Goal: Information Seeking & Learning: Learn about a topic

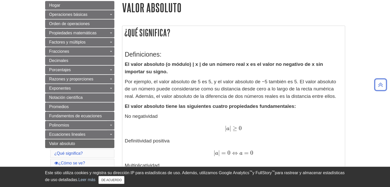
scroll to position [62, 0]
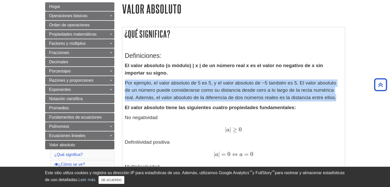
drag, startPoint x: 126, startPoint y: 83, endPoint x: 336, endPoint y: 97, distance: 210.6
click at [336, 97] on font "Por ejemplo, el valor absoluto de 5 es 5, y el valor absoluto de −5 también es …" at bounding box center [230, 90] width 211 height 20
copy font "Por ejemplo, el valor absoluto de 5 es 5, y el valor absoluto de −5 también es …"
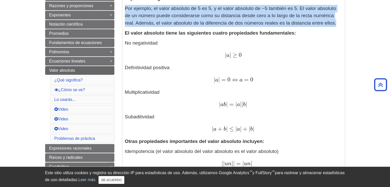
scroll to position [133, 0]
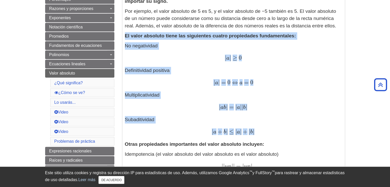
drag, startPoint x: 125, startPoint y: 35, endPoint x: 300, endPoint y: 134, distance: 201.6
click at [300, 134] on div "Definiciones: El valor absoluto (o módulo) | x | de un número real x es el valo…" at bounding box center [234, 182] width 218 height 415
copy div "El valor absoluto tiene las siguientes cuatro propiedades fundamentales: No neg…"
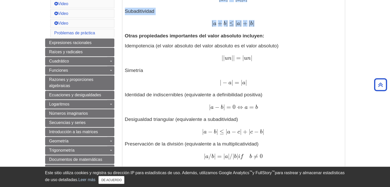
scroll to position [240, 0]
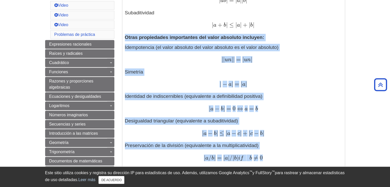
drag, startPoint x: 125, startPoint y: 36, endPoint x: 312, endPoint y: 165, distance: 226.9
click at [312, 165] on div "Definiciones: El valor absoluto (o módulo) | x | de un número real x es el valo…" at bounding box center [234, 75] width 218 height 415
click at [116, 178] on button "DE ACUERDO" at bounding box center [112, 180] width 26 height 8
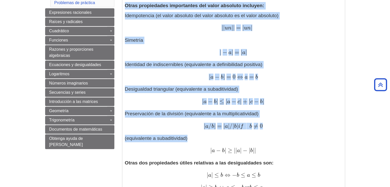
scroll to position [272, 0]
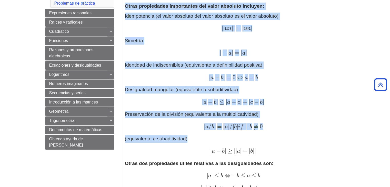
click at [129, 12] on div "Definiciones: El valor absoluto (o módulo) | x | de un número real x es el valo…" at bounding box center [234, 44] width 218 height 415
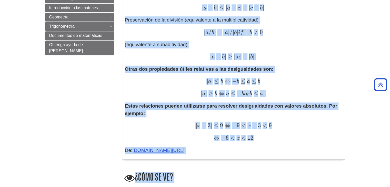
scroll to position [377, 0]
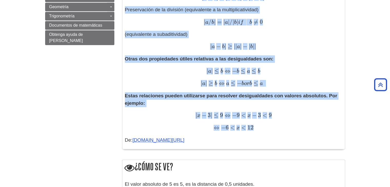
drag, startPoint x: 125, startPoint y: 5, endPoint x: 264, endPoint y: 127, distance: 184.6
copy div "Lorem ipsumdolors ametconsect adi elits doeiusmo temporin: Utlaboreetdo (ma ali…"
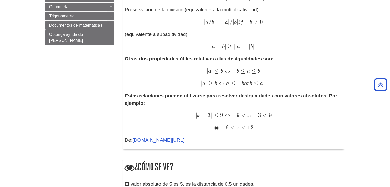
click at [314, 131] on div "⇔ − 6 < x < 12 ⇔ − 6 < incógnita < 12" at bounding box center [234, 127] width 218 height 7
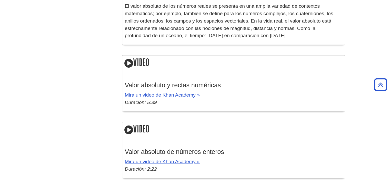
scroll to position [744, 0]
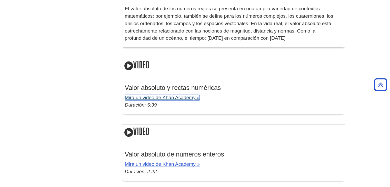
click at [189, 98] on font "Mira un video de Khan Academy »" at bounding box center [162, 97] width 75 height 5
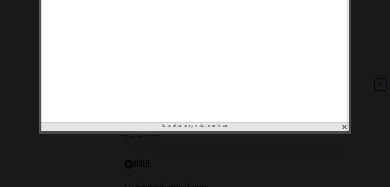
scroll to position [776, 0]
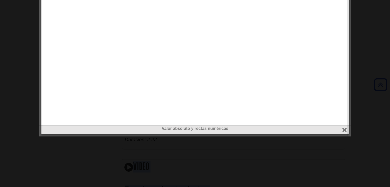
drag, startPoint x: 390, startPoint y: 129, endPoint x: 394, endPoint y: 128, distance: 4.2
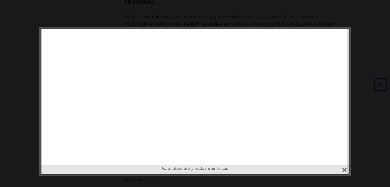
scroll to position [740, 0]
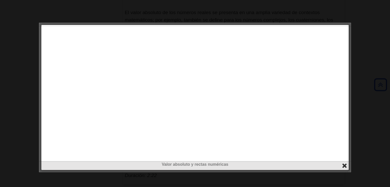
click at [344, 168] on button "cerca" at bounding box center [345, 166] width 6 height 6
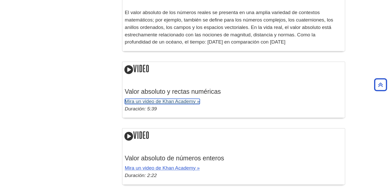
click at [173, 103] on font "Mira un video de Khan Academy »" at bounding box center [162, 101] width 75 height 5
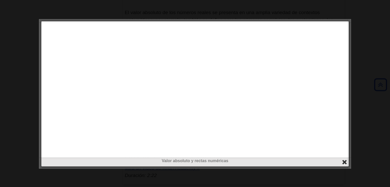
click at [343, 161] on button "cerca" at bounding box center [345, 162] width 6 height 6
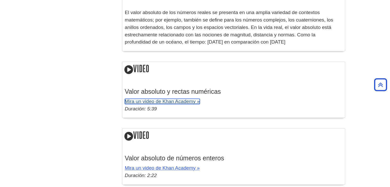
click at [125, 101] on font "Mira un video de Khan Academy »" at bounding box center [162, 101] width 75 height 5
click at [0, 0] on div "Valor absoluto y rectas numéricas cerca" at bounding box center [0, 0] width 0 height 0
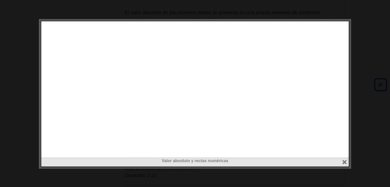
click at [185, 160] on font "Valor absoluto y rectas numéricas" at bounding box center [195, 161] width 67 height 4
click at [345, 162] on button "cerca" at bounding box center [345, 162] width 6 height 6
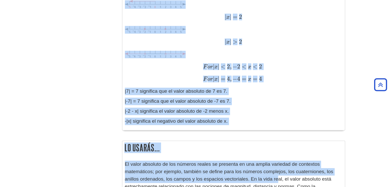
scroll to position [589, 0]
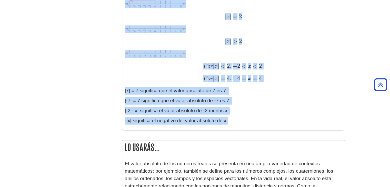
drag, startPoint x: 126, startPoint y: 57, endPoint x: 246, endPoint y: 132, distance: 141.5
click at [246, 132] on div "¿Cómo se ve? El valor absoluto de 5 es 5, es la distancia de 0,5 unidades. El v…" at bounding box center [233, 42] width 223 height 188
copy div "El valor absoluto de 5 es 5, es la distancia de 0,5 unidades. El valor absoluto…"
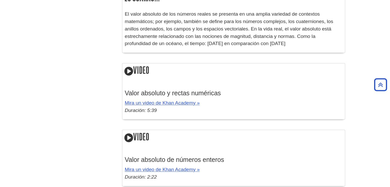
scroll to position [734, 0]
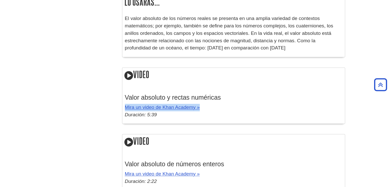
drag, startPoint x: 201, startPoint y: 108, endPoint x: 124, endPoint y: 107, distance: 77.0
click at [124, 107] on div "Valor absoluto y rectas numéricas Mira un video [PERSON_NAME] Academy » Duració…" at bounding box center [233, 105] width 223 height 38
copy font "Mira un video de Khan Academy »"
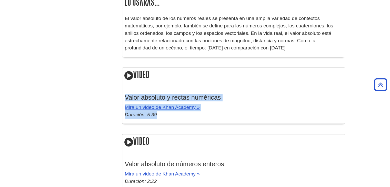
drag, startPoint x: 125, startPoint y: 96, endPoint x: 222, endPoint y: 114, distance: 98.7
click at [222, 114] on div "Valor absoluto y rectas numéricas Mira un video [PERSON_NAME] Academy » Duració…" at bounding box center [234, 105] width 218 height 33
click at [222, 114] on p "Mira un video [PERSON_NAME] Academy » Duración: 5:39" at bounding box center [234, 111] width 218 height 15
drag, startPoint x: 126, startPoint y: 97, endPoint x: 201, endPoint y: 110, distance: 76.5
click at [201, 110] on div "Valor absoluto y rectas numéricas Mira un video [PERSON_NAME] Academy » Duració…" at bounding box center [234, 105] width 218 height 33
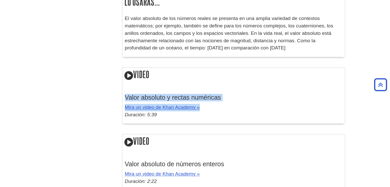
copy div "Valor absoluto y rectas numéricas Mira un video de [GEOGRAPHIC_DATA] »"
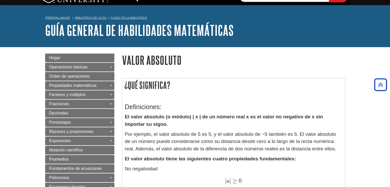
scroll to position [0, 0]
